Goal: Information Seeking & Learning: Learn about a topic

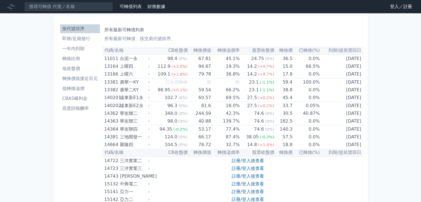
click at [64, 109] on li "高賣回報酬率" at bounding box center [80, 108] width 40 height 7
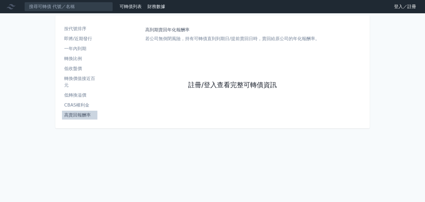
click at [257, 85] on link "註冊/登入查看完整可轉債資訊" at bounding box center [232, 85] width 89 height 9
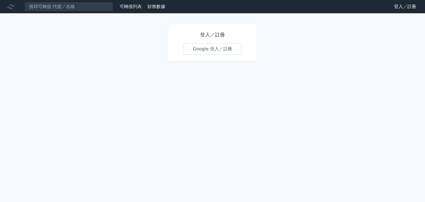
click at [217, 53] on link "Google 登入／註冊" at bounding box center [213, 49] width 58 height 12
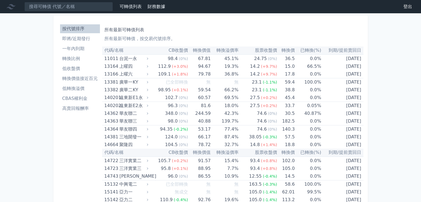
click at [71, 109] on li "高賣回報酬率" at bounding box center [80, 108] width 40 height 7
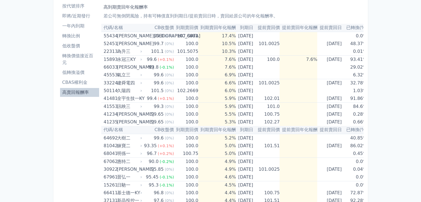
scroll to position [10, 0]
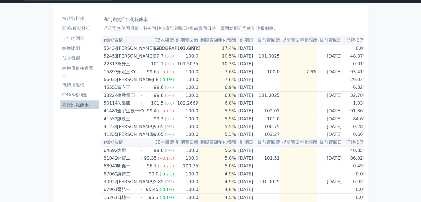
click at [67, 85] on li "低轉換溢價" at bounding box center [79, 85] width 39 height 7
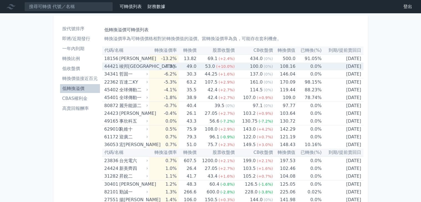
click at [125, 68] on div "竣邦[GEOGRAPHIC_DATA]" at bounding box center [132, 67] width 27 height 8
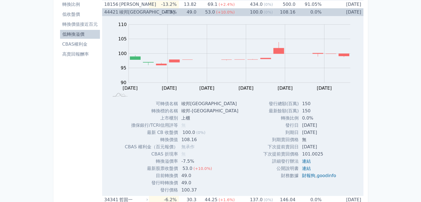
scroll to position [55, 0]
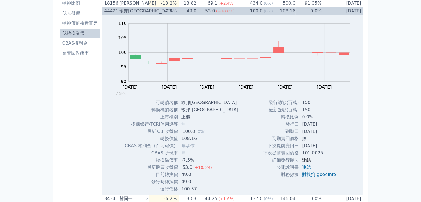
click at [306, 158] on link "連結" at bounding box center [306, 159] width 9 height 5
click at [260, 13] on div "100.0" at bounding box center [256, 11] width 15 height 8
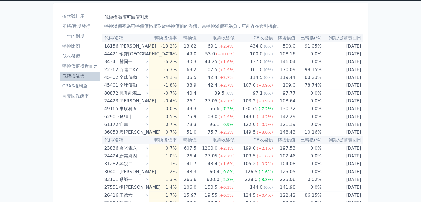
scroll to position [0, 0]
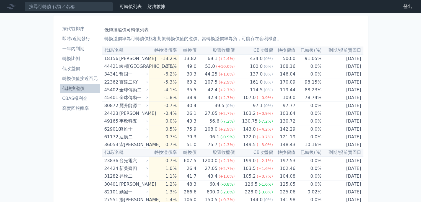
click at [82, 110] on li "高賣回報酬率" at bounding box center [80, 108] width 40 height 7
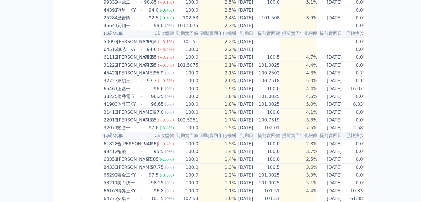
scroll to position [453, 0]
